Goal: Task Accomplishment & Management: Manage account settings

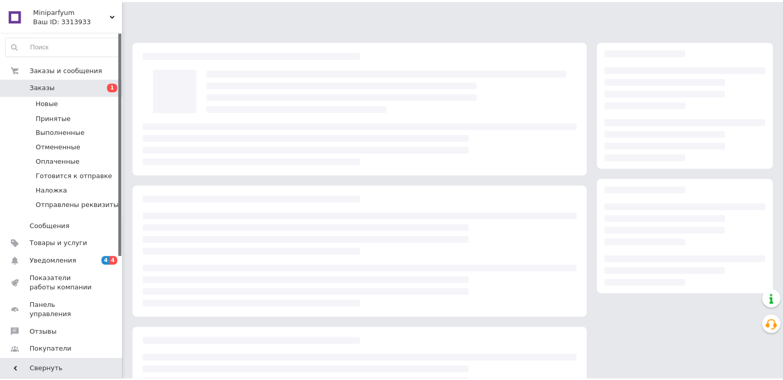
scroll to position [91, 0]
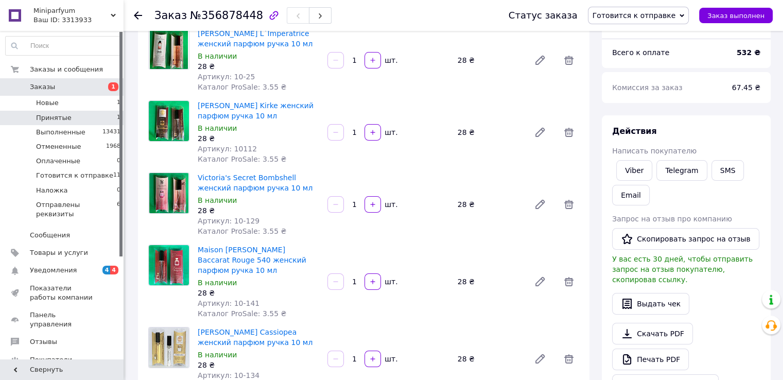
click at [54, 115] on span "Принятые" at bounding box center [54, 117] width 36 height 9
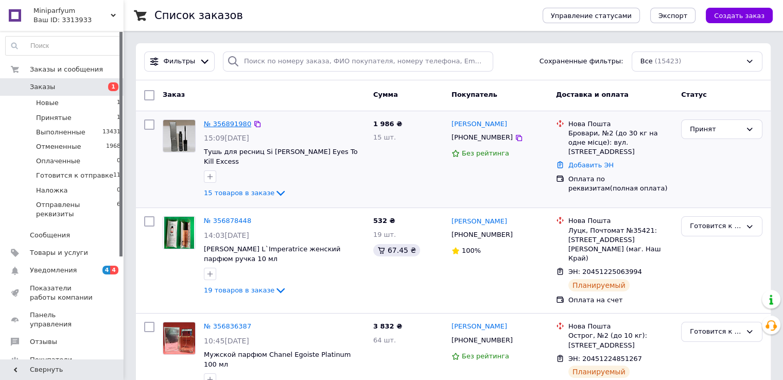
click at [227, 125] on link "№ 356891980" at bounding box center [227, 124] width 47 height 8
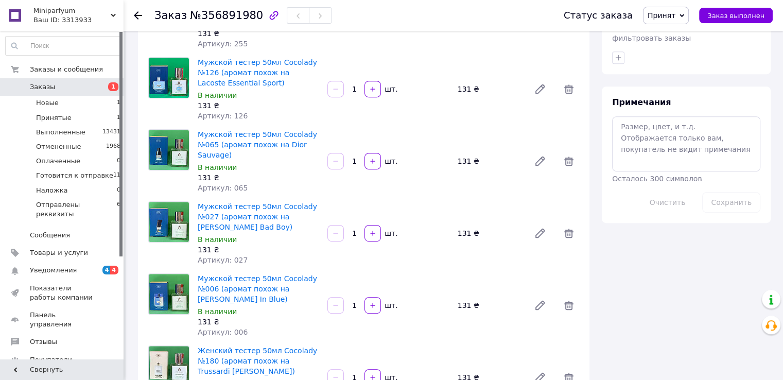
scroll to position [257, 0]
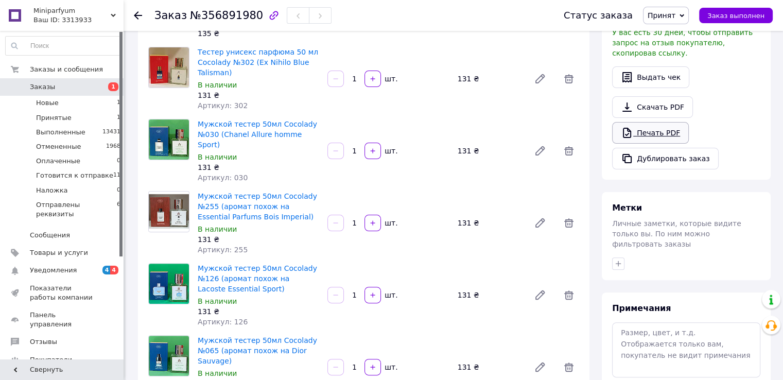
click at [646, 122] on link "Печать PDF" at bounding box center [650, 133] width 77 height 22
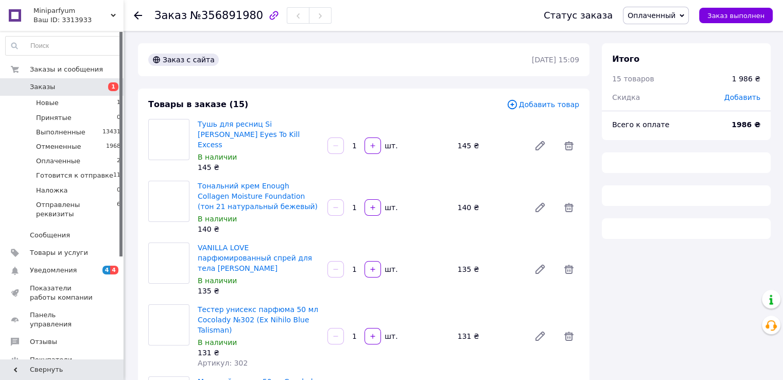
scroll to position [277, 0]
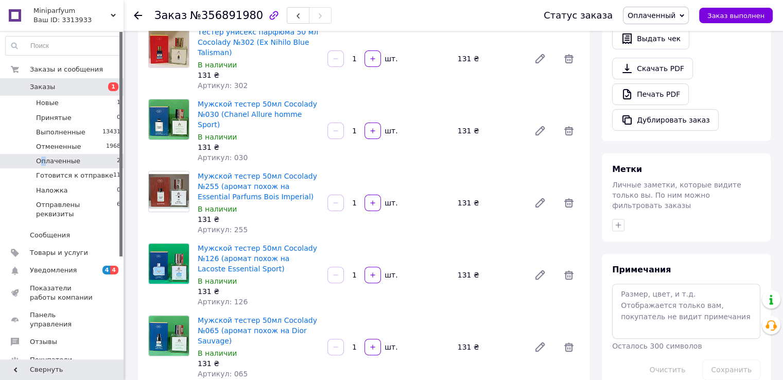
click at [43, 159] on span "Оплаченные" at bounding box center [58, 160] width 44 height 9
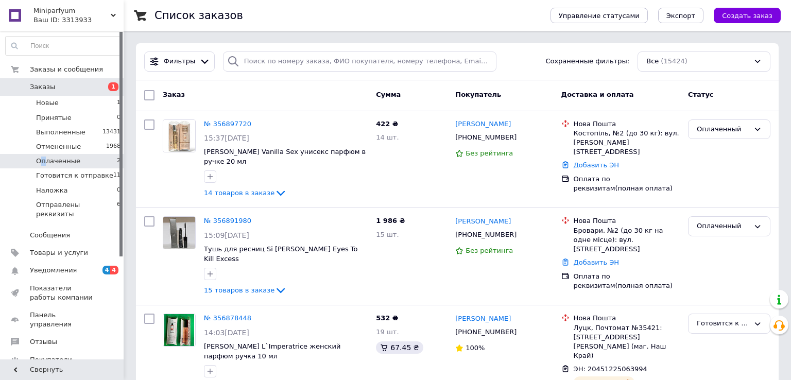
click at [72, 160] on span "Оплаченные" at bounding box center [58, 160] width 44 height 9
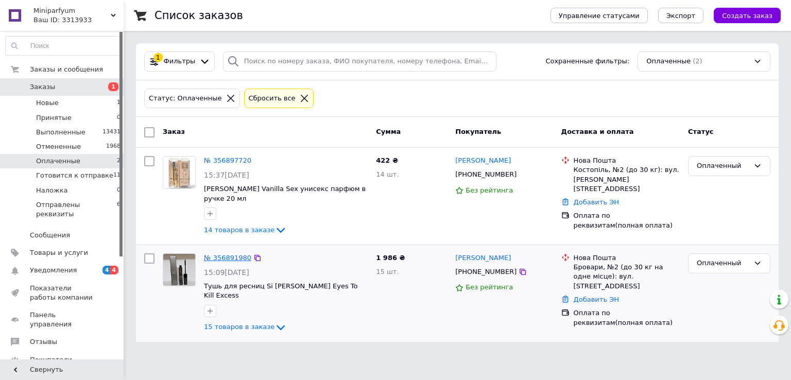
click at [213, 254] on link "№ 356891980" at bounding box center [227, 258] width 47 height 8
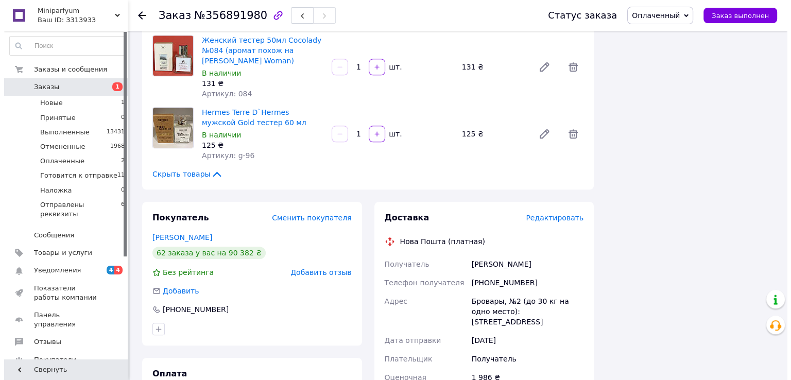
scroll to position [1029, 0]
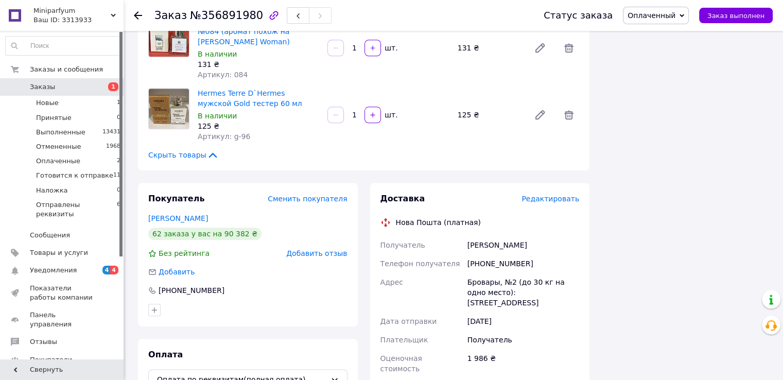
click at [537, 195] on span "Редактировать" at bounding box center [550, 199] width 58 height 8
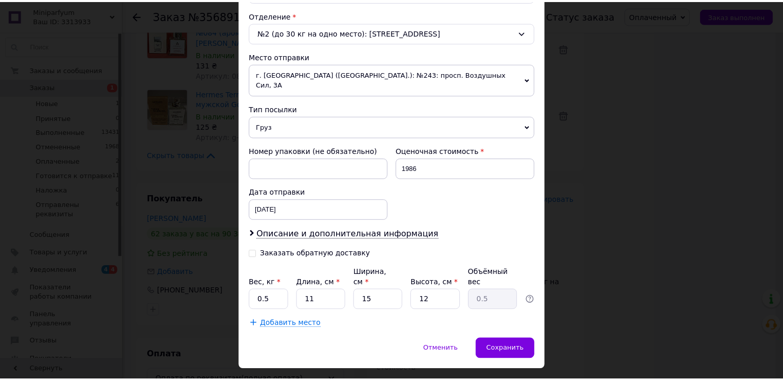
scroll to position [319, 0]
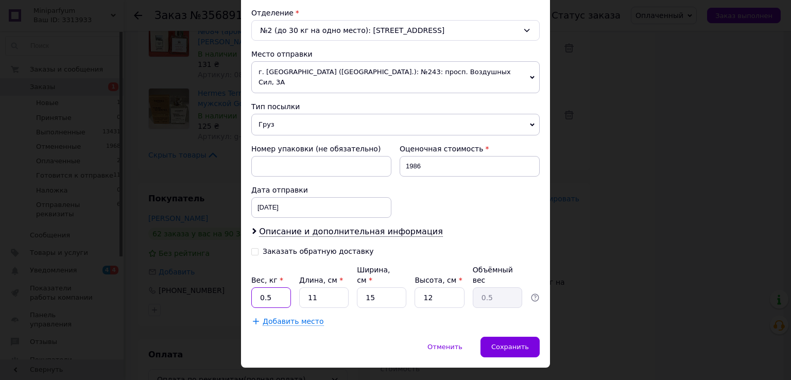
click at [278, 287] on input "0.5" at bounding box center [271, 297] width 40 height 21
type input "2"
click at [502, 343] on span "Сохранить" at bounding box center [510, 347] width 38 height 8
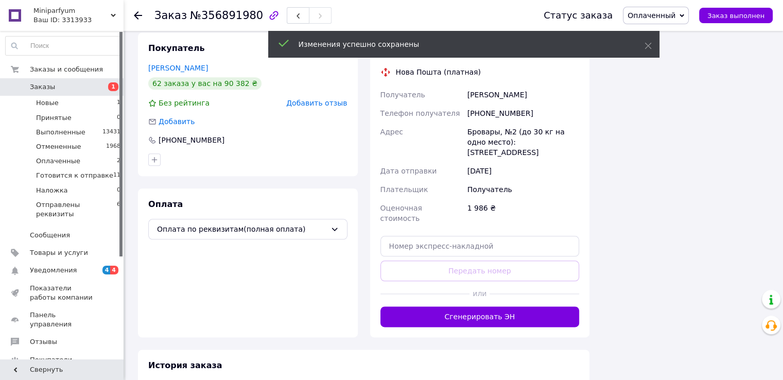
scroll to position [1184, 0]
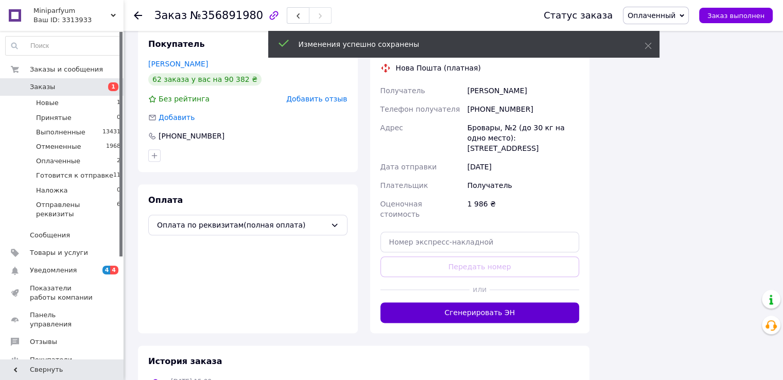
click at [461, 302] on button "Сгенерировать ЭН" at bounding box center [479, 312] width 199 height 21
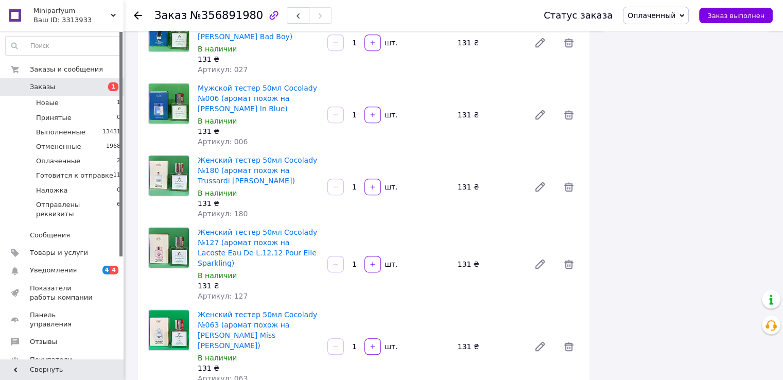
scroll to position [463, 0]
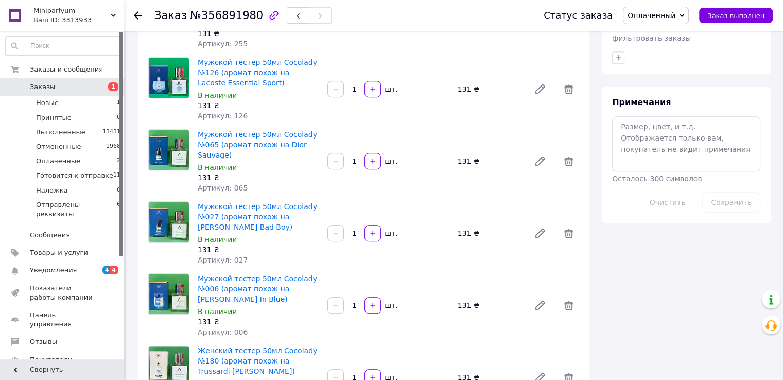
click at [688, 22] on span "Оплаченный" at bounding box center [656, 15] width 66 height 17
click at [679, 84] on li "Готовится к отправке" at bounding box center [670, 82] width 94 height 15
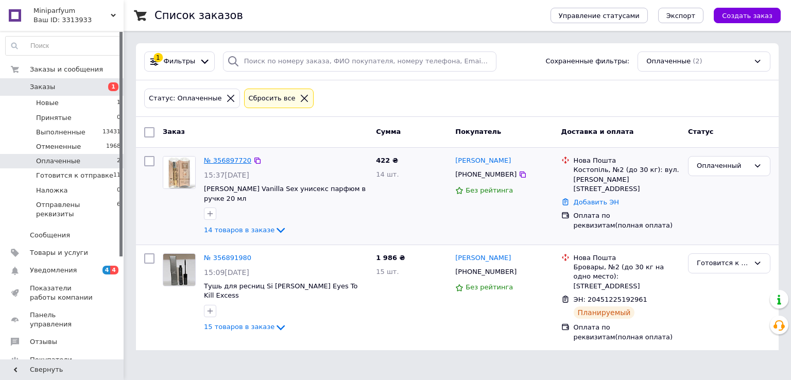
click at [230, 157] on link "№ 356897720" at bounding box center [227, 160] width 47 height 8
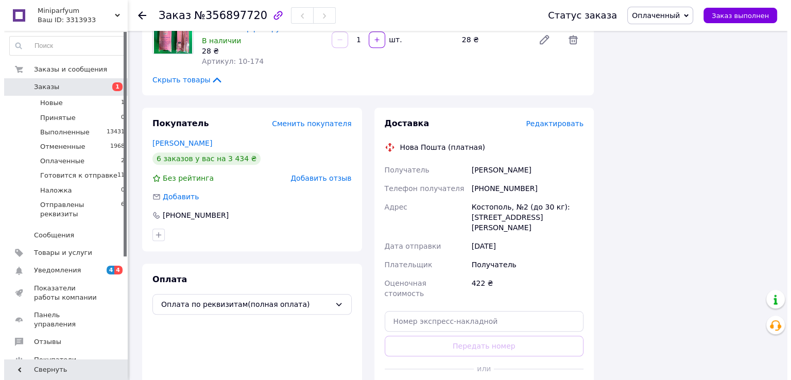
scroll to position [875, 0]
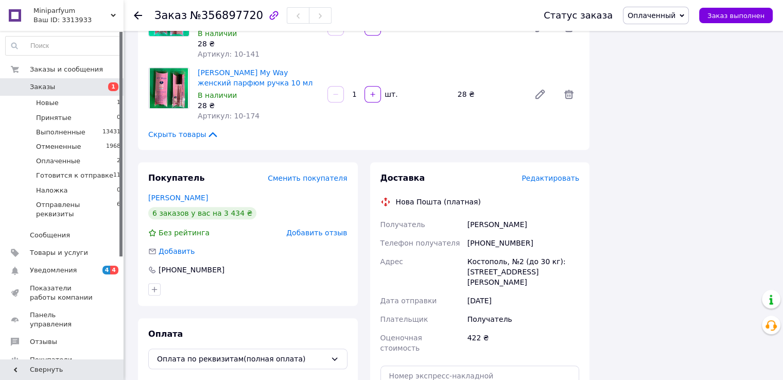
click at [564, 174] on span "Редактировать" at bounding box center [550, 178] width 58 height 8
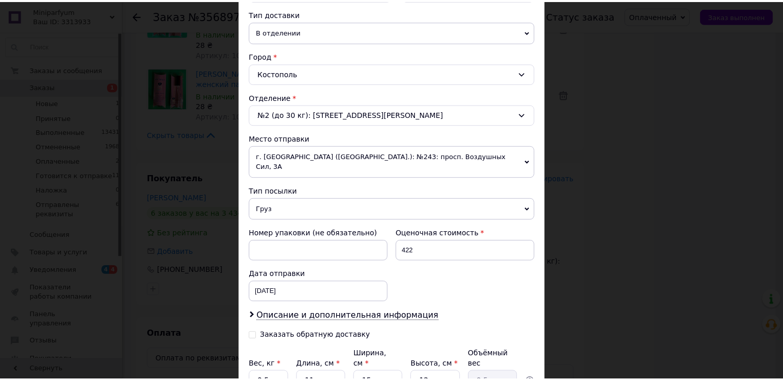
scroll to position [319, 0]
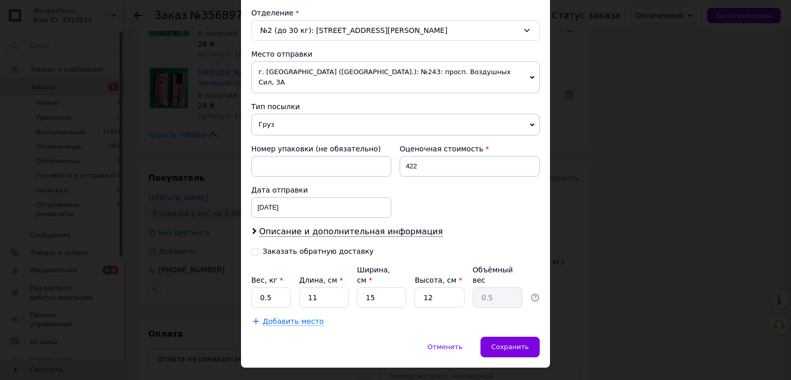
click at [605, 221] on div "× Редактирование доставки Способ доставки Нова Пошта (платная) Плательщик Получ…" at bounding box center [395, 190] width 791 height 380
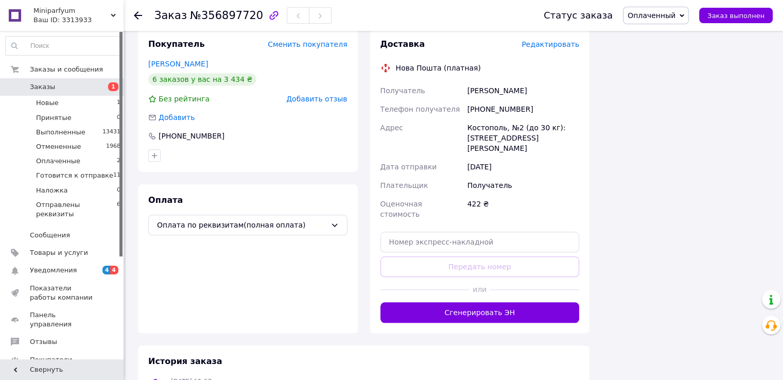
scroll to position [1029, 0]
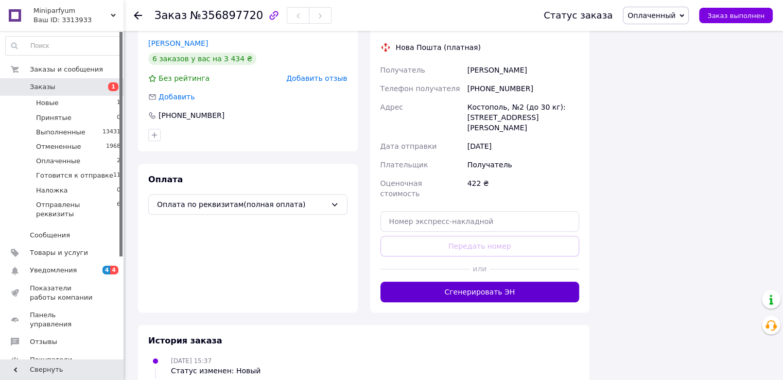
click at [529, 282] on button "Сгенерировать ЭН" at bounding box center [479, 292] width 199 height 21
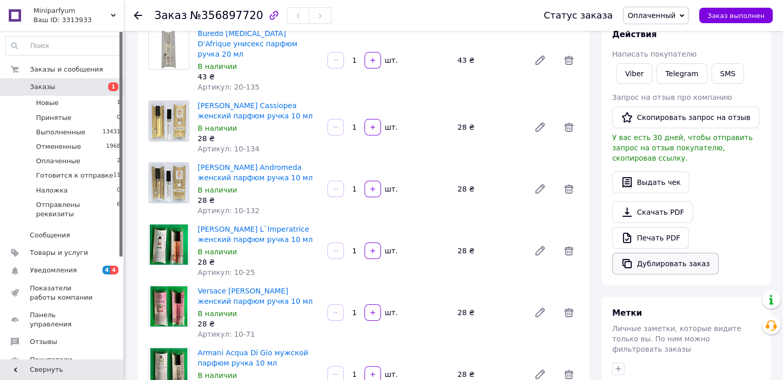
scroll to position [154, 0]
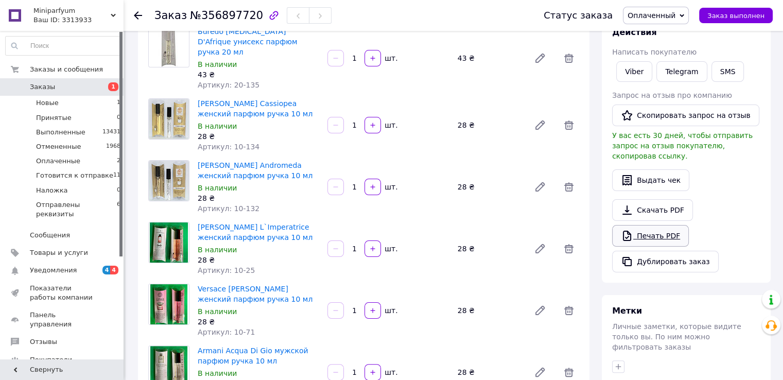
click at [659, 229] on link "Печать PDF" at bounding box center [650, 236] width 77 height 22
click at [684, 15] on icon at bounding box center [681, 15] width 5 height 5
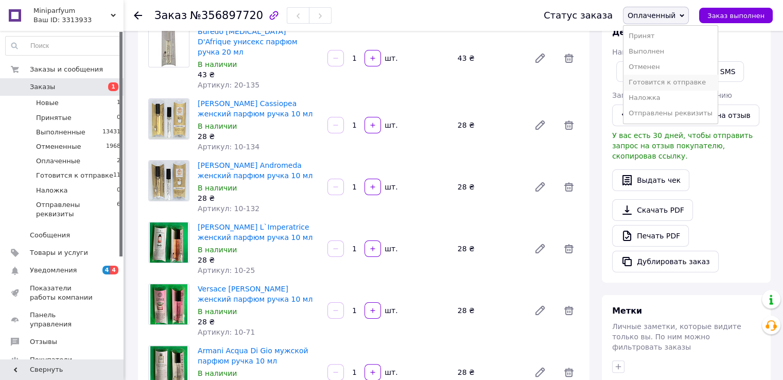
click at [686, 81] on li "Готовится к отправке" at bounding box center [670, 82] width 94 height 15
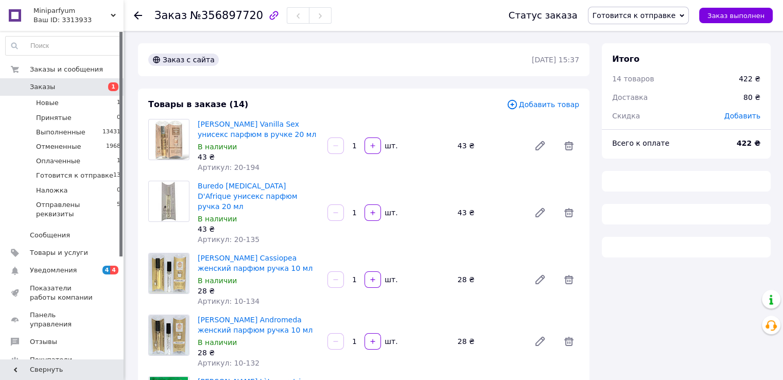
scroll to position [174, 0]
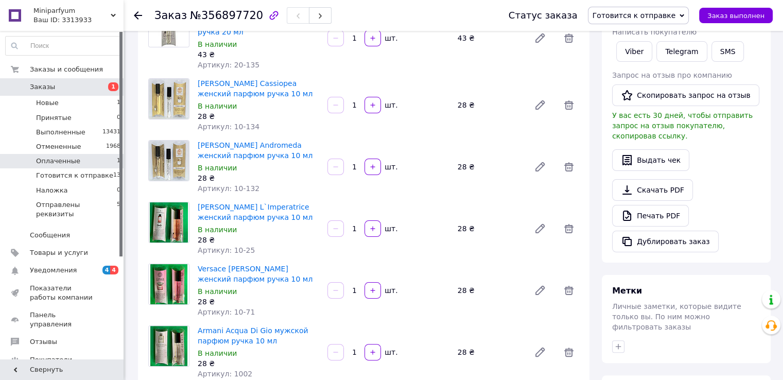
click at [66, 159] on span "Оплаченные" at bounding box center [58, 160] width 44 height 9
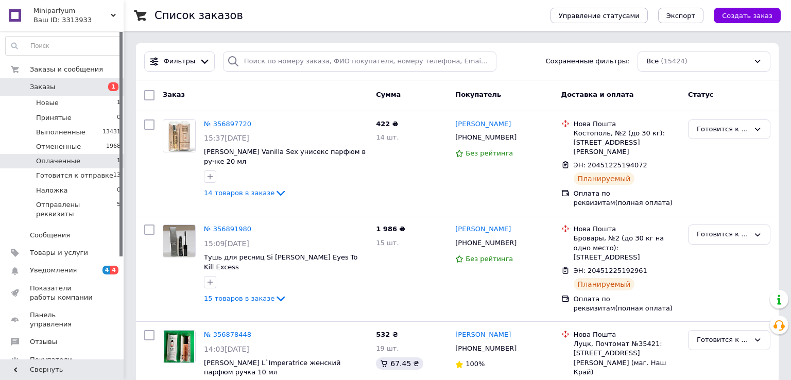
click at [76, 161] on li "Оплаченные 1" at bounding box center [63, 161] width 127 height 14
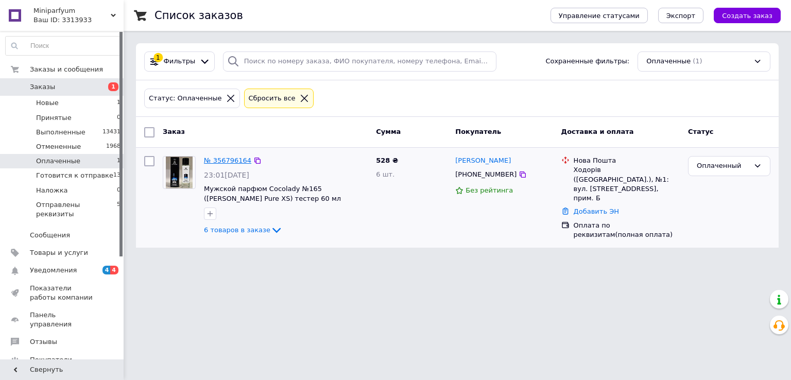
click at [219, 159] on link "№ 356796164" at bounding box center [227, 160] width 47 height 8
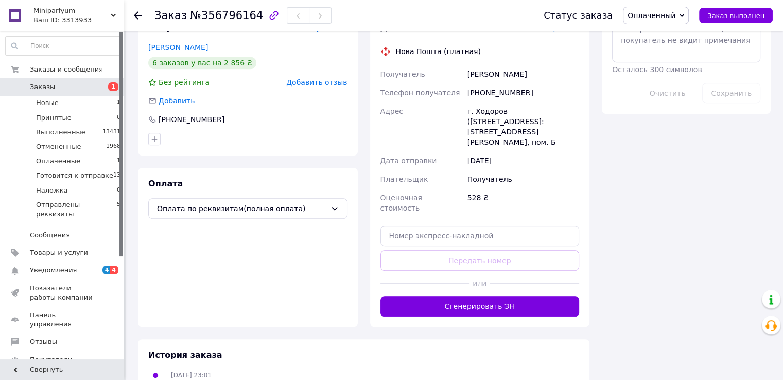
scroll to position [607, 0]
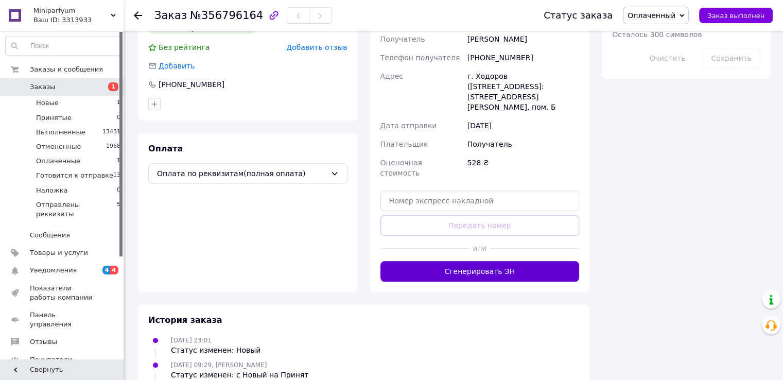
click at [475, 261] on button "Сгенерировать ЭН" at bounding box center [479, 271] width 199 height 21
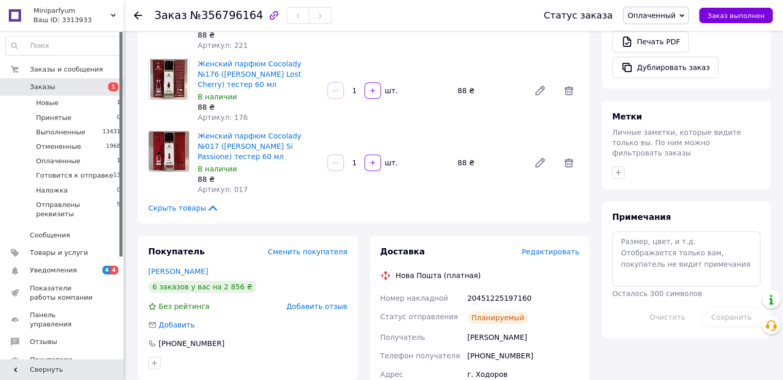
scroll to position [196, 0]
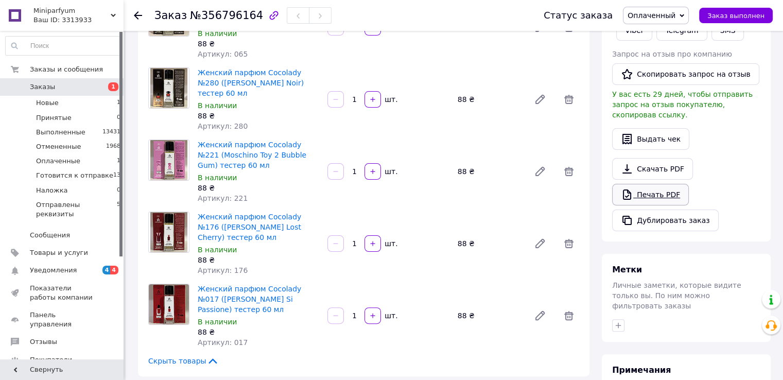
click at [662, 185] on link "Печать PDF" at bounding box center [650, 195] width 77 height 22
click at [689, 13] on span "Оплаченный" at bounding box center [656, 15] width 66 height 17
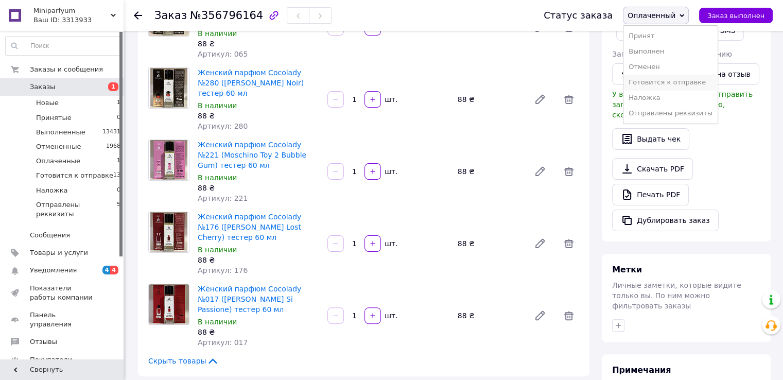
click at [683, 82] on li "Готовится к отправке" at bounding box center [670, 82] width 94 height 15
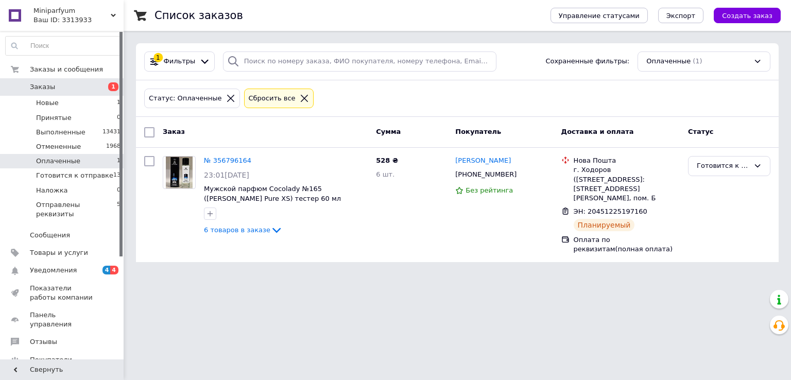
click at [388, 264] on html "Miniparfyum Ваш ID: 3313933 Сайт Miniparfyum Кабинет покупателя Проверить состо…" at bounding box center [395, 137] width 791 height 274
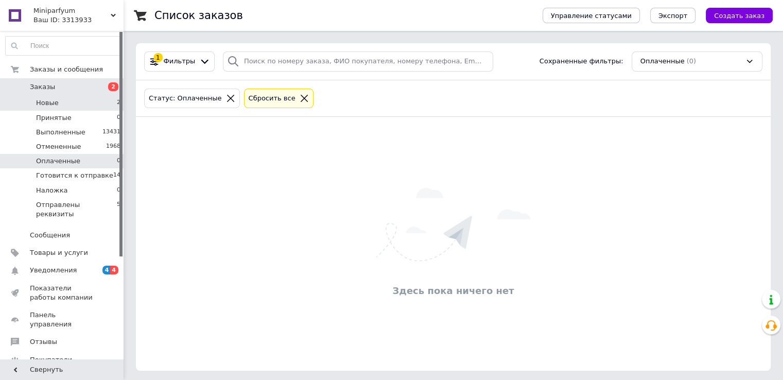
click at [53, 106] on span "Новые" at bounding box center [47, 102] width 23 height 9
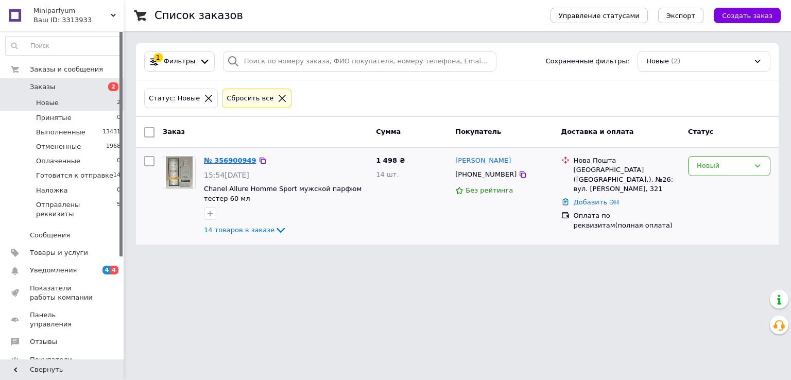
click at [232, 161] on link "№ 356900949" at bounding box center [230, 160] width 52 height 8
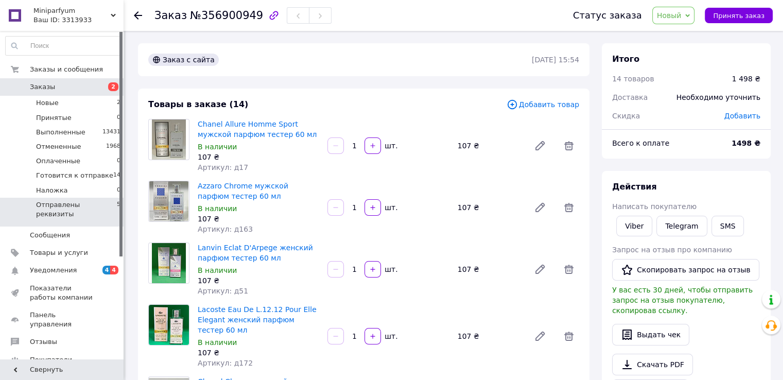
click at [91, 210] on li "Отправлены реквизиты 5" at bounding box center [63, 212] width 127 height 29
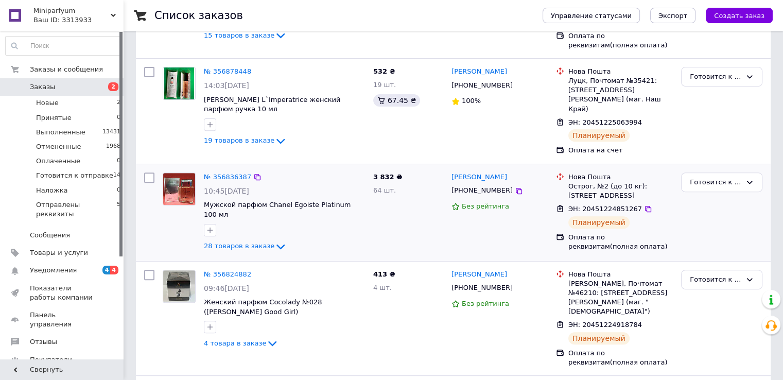
scroll to position [618, 0]
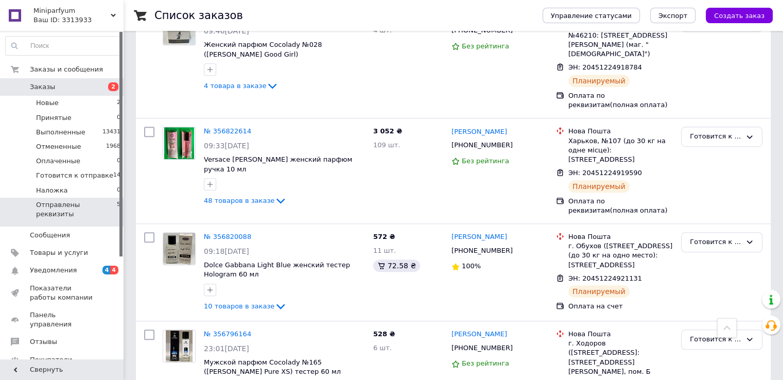
click at [73, 206] on span "Отправлены реквизиты" at bounding box center [76, 209] width 81 height 19
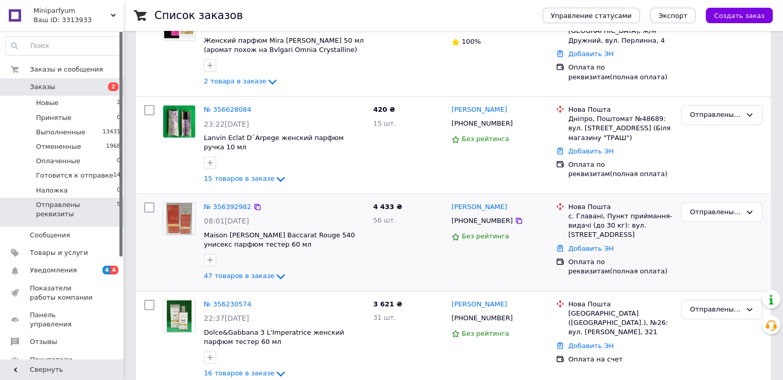
scroll to position [258, 0]
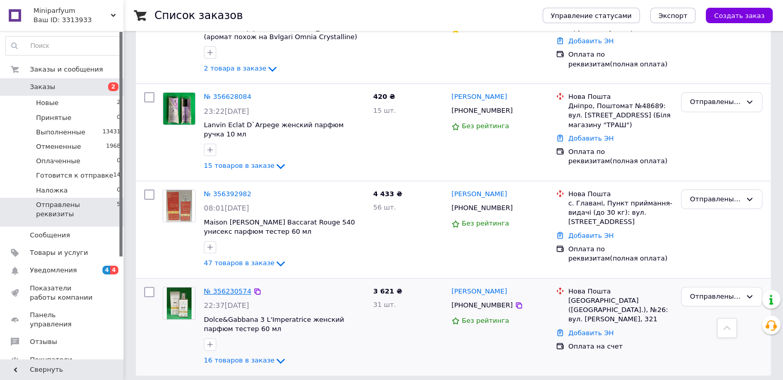
click at [217, 287] on link "№ 356230574" at bounding box center [227, 291] width 47 height 8
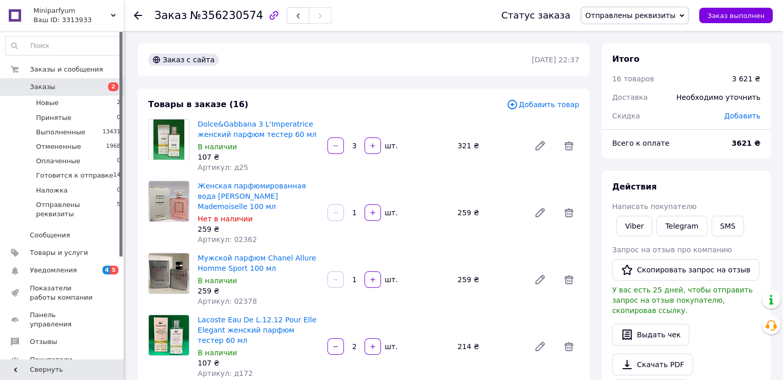
click at [182, 59] on div "Заказ с сайта" at bounding box center [183, 60] width 71 height 12
